Goal: Information Seeking & Learning: Learn about a topic

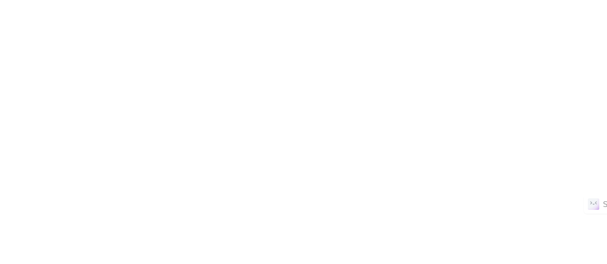
select select "Song"
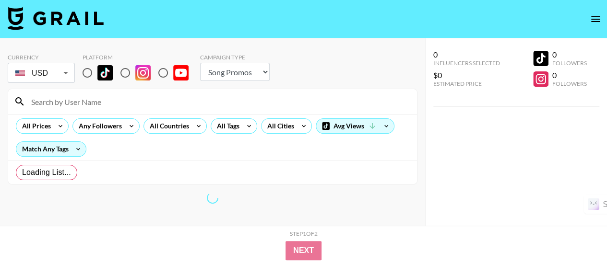
radio input "true"
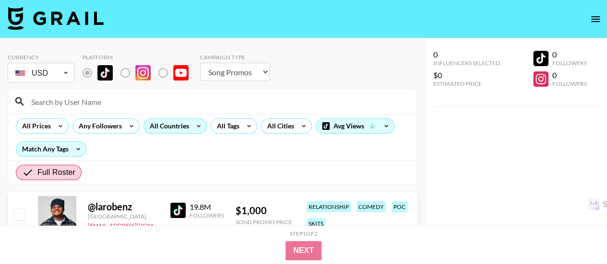
click at [162, 126] on div "All Countries" at bounding box center [167, 126] width 47 height 14
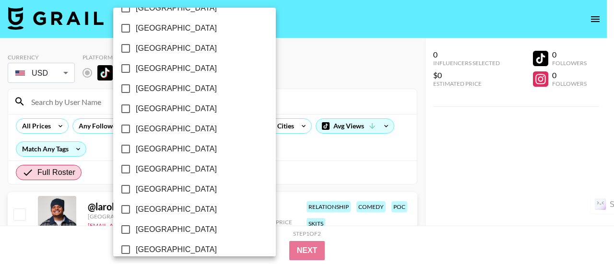
scroll to position [854, 0]
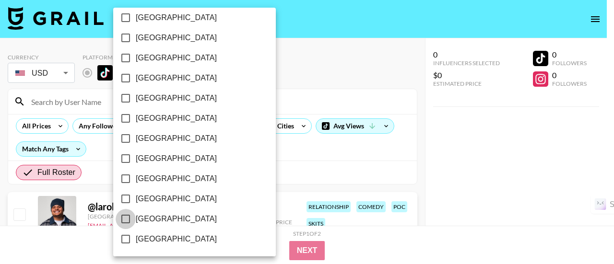
click at [130, 216] on input "[GEOGRAPHIC_DATA]" at bounding box center [126, 219] width 20 height 20
checkbox input "true"
click at [296, 166] on div at bounding box center [307, 132] width 614 height 264
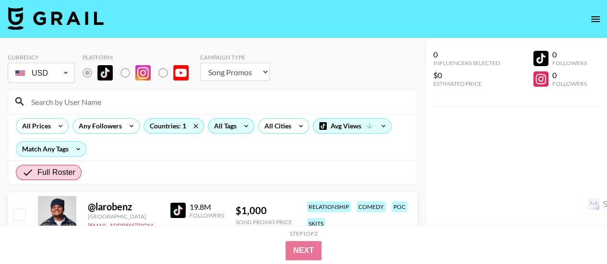
click at [232, 126] on div "All Tags" at bounding box center [223, 126] width 30 height 14
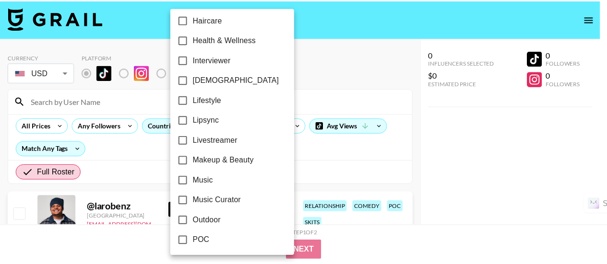
scroll to position [405, 0]
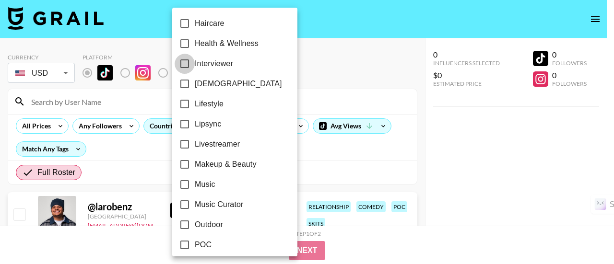
click at [189, 59] on input "Interviewer" at bounding box center [185, 64] width 20 height 20
checkbox input "true"
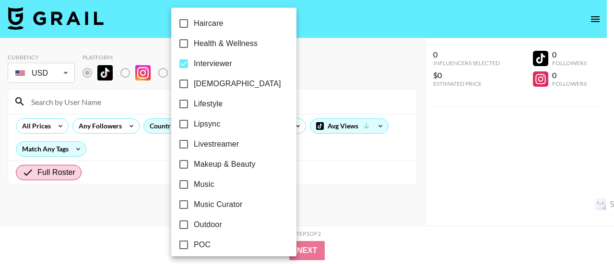
click at [355, 59] on div at bounding box center [307, 132] width 614 height 264
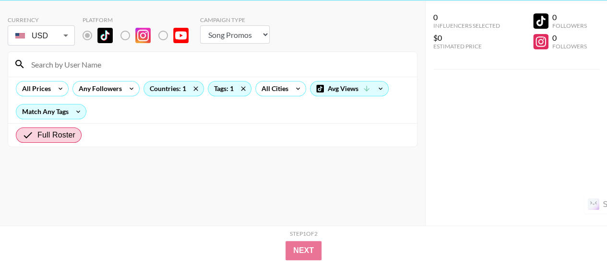
scroll to position [0, 0]
